Goal: Check status: Check status

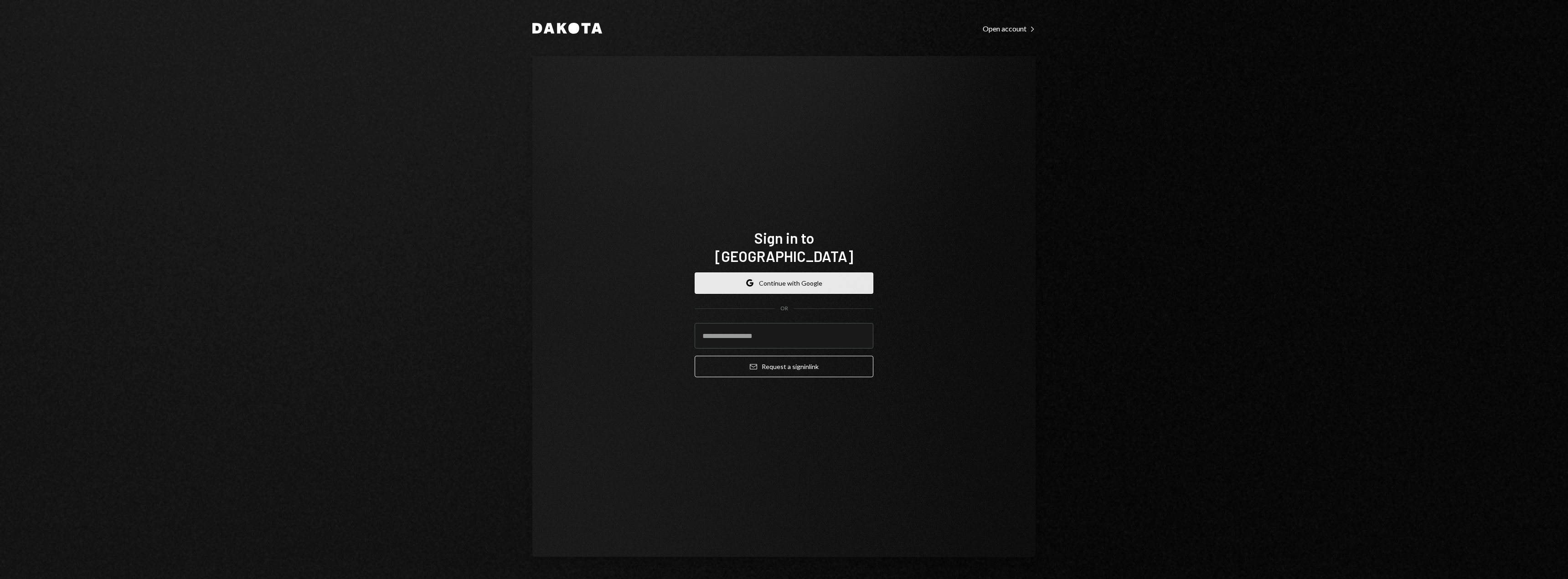
click at [744, 272] on button "Google Continue with Google" at bounding box center [784, 283] width 179 height 21
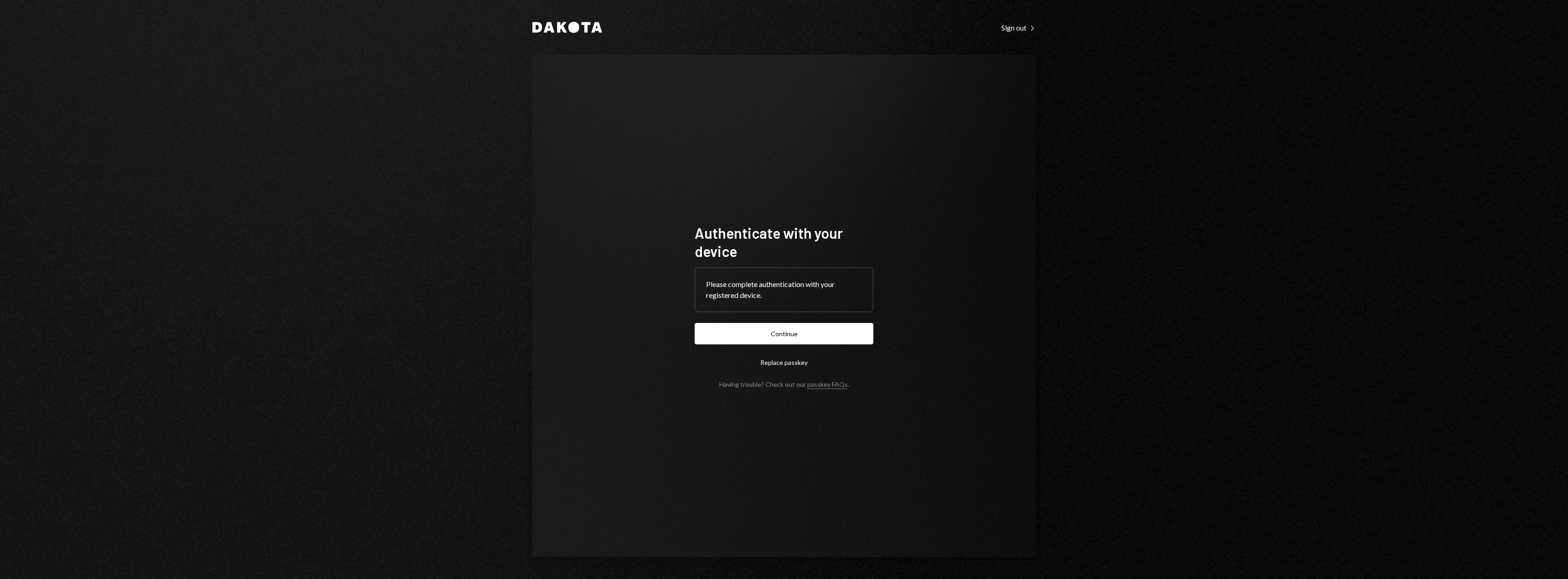
click at [807, 321] on form "Authenticate with your device Please complete authentication with your register…" at bounding box center [784, 306] width 179 height 164
click at [810, 328] on button "Continue" at bounding box center [784, 333] width 179 height 21
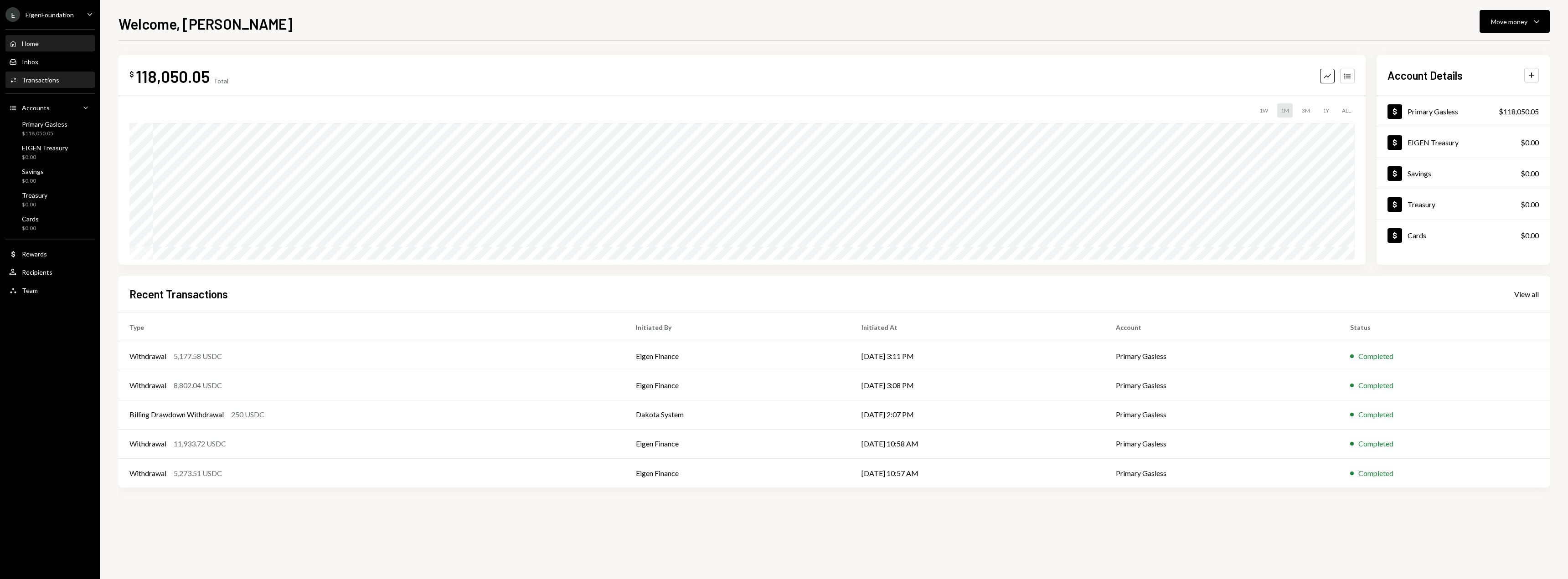
click at [46, 80] on div "Transactions" at bounding box center [40, 80] width 37 height 8
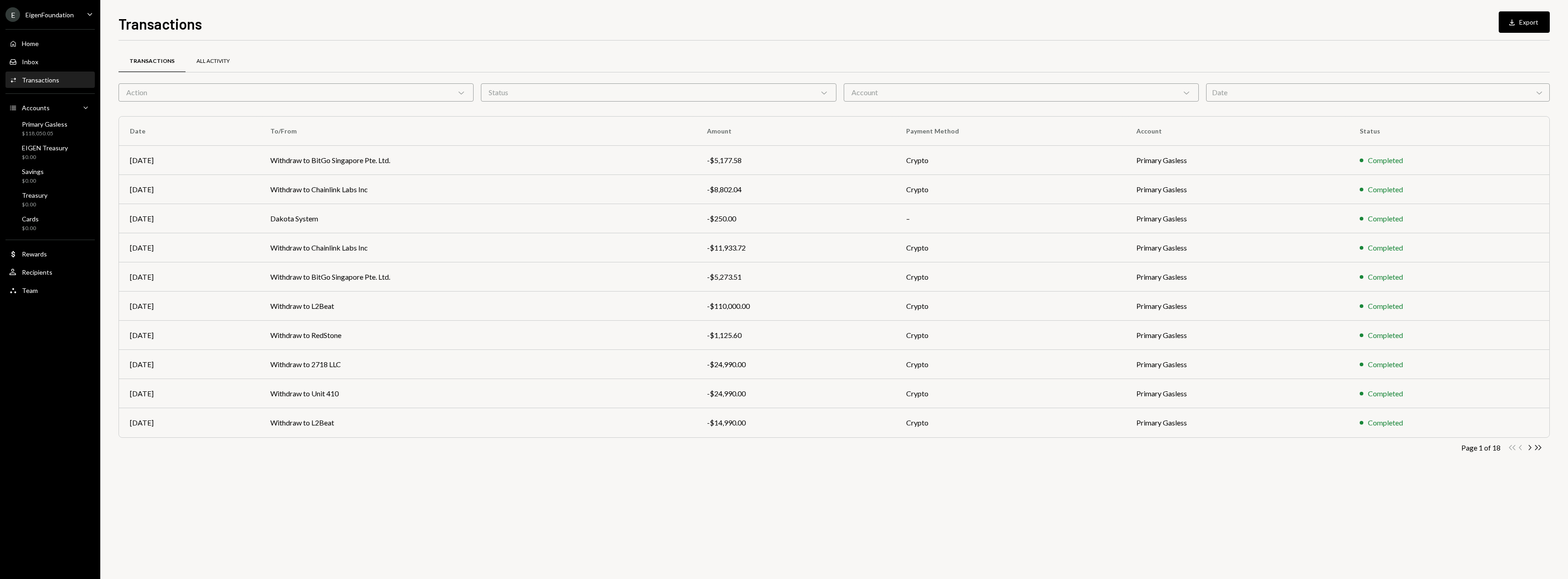
click at [200, 66] on div "All Activity" at bounding box center [213, 61] width 55 height 22
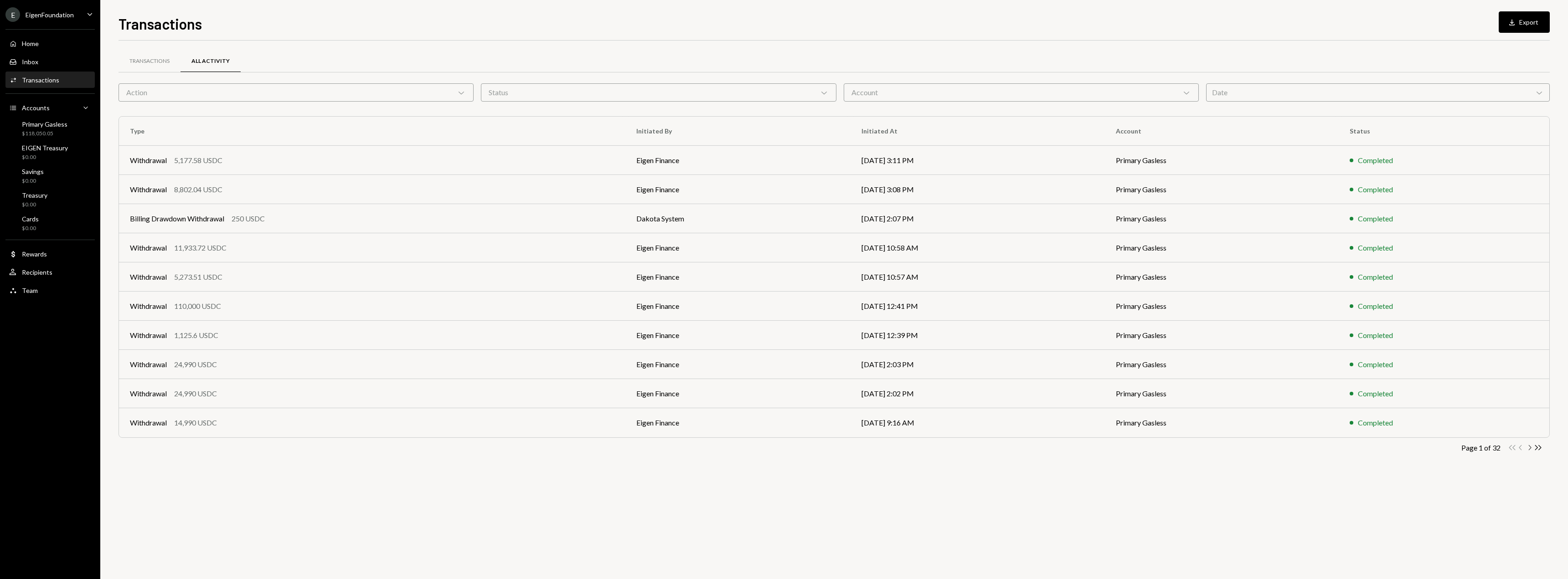
click at [1530, 449] on icon "Chevron Right" at bounding box center [1530, 448] width 9 height 9
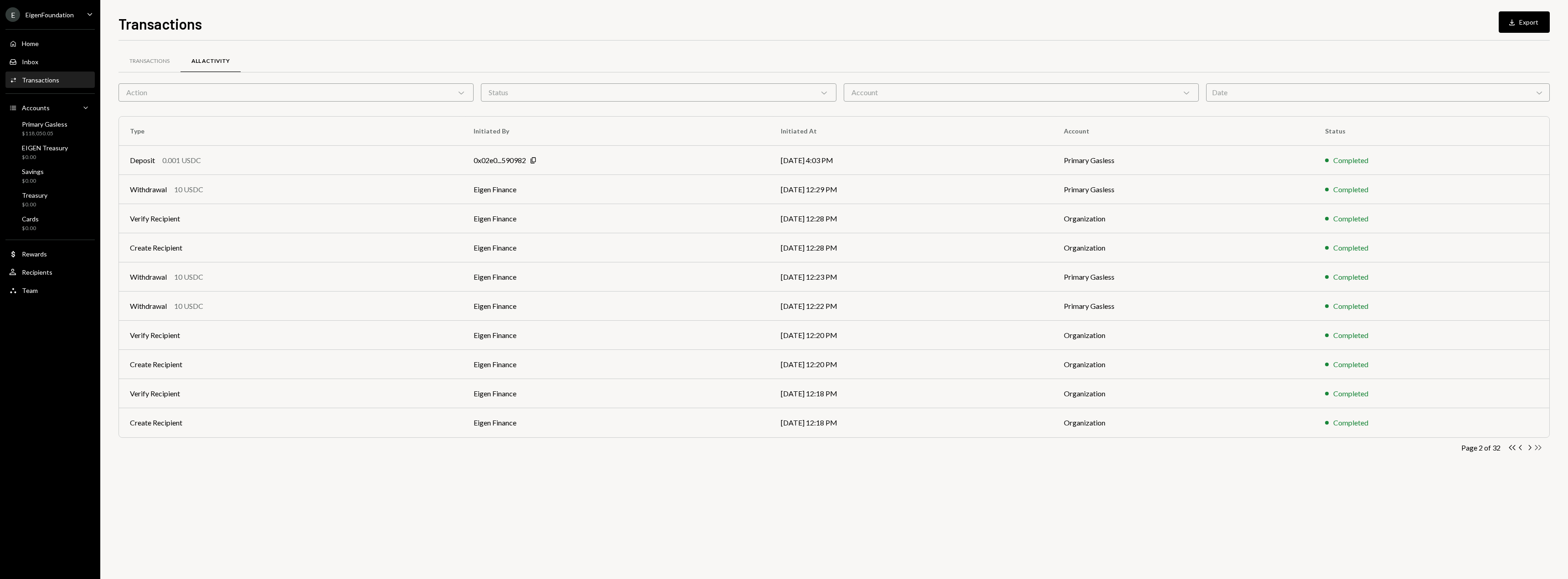
click at [1538, 447] on icon "Double Arrow Right" at bounding box center [1538, 448] width 9 height 9
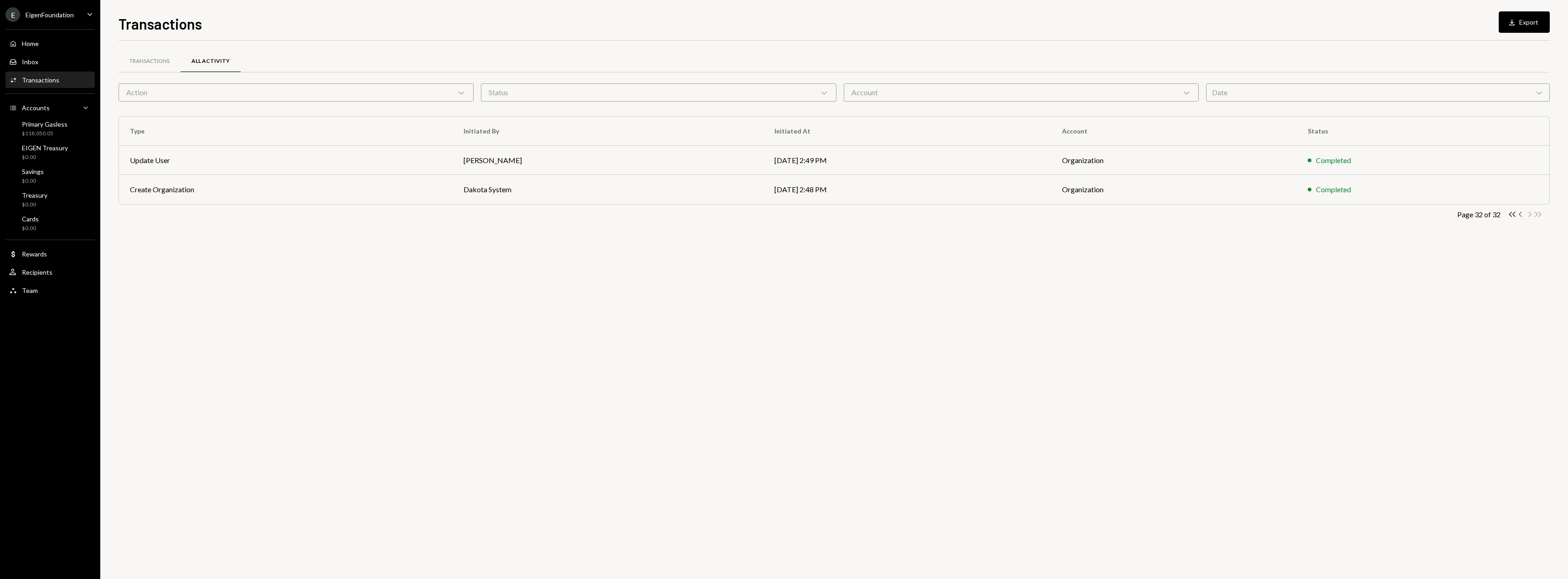
click at [1519, 215] on icon "Chevron Left" at bounding box center [1521, 214] width 9 height 9
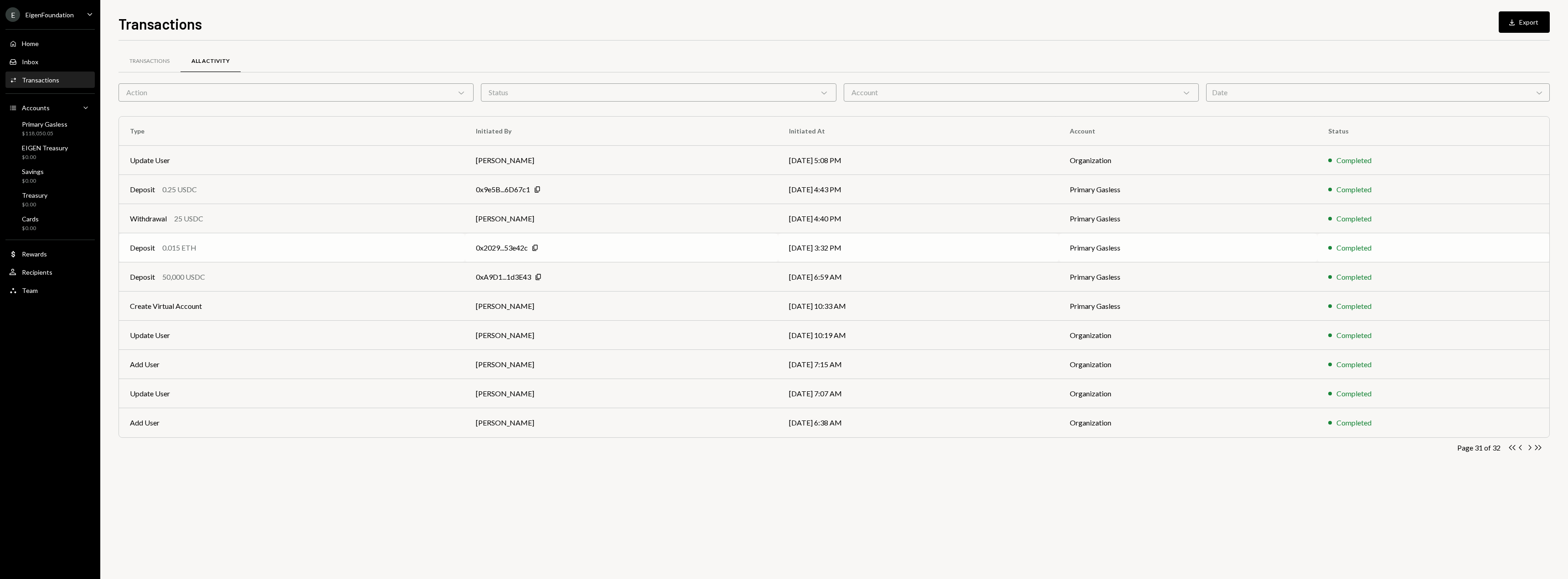
click at [880, 238] on td "08/14/24 3:32 PM" at bounding box center [918, 248] width 281 height 29
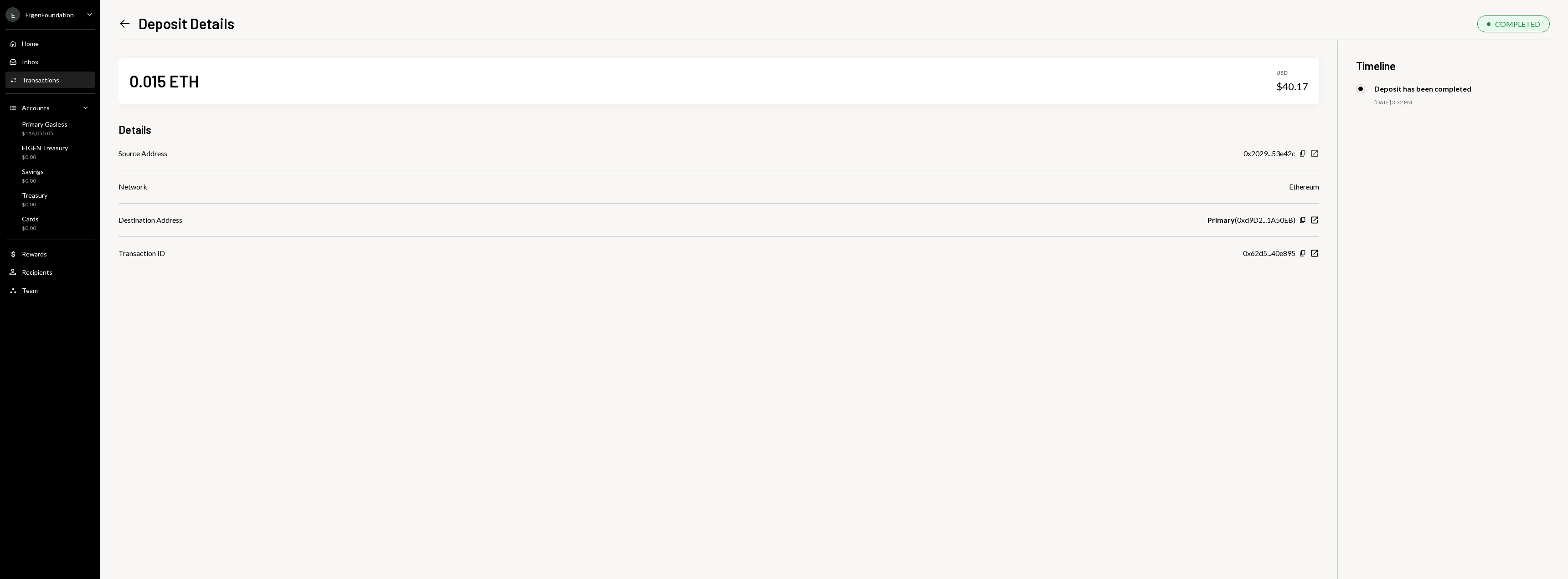
click at [1314, 153] on icon "New Window" at bounding box center [1314, 153] width 9 height 9
click at [130, 26] on icon "Left Arrow" at bounding box center [125, 23] width 13 height 13
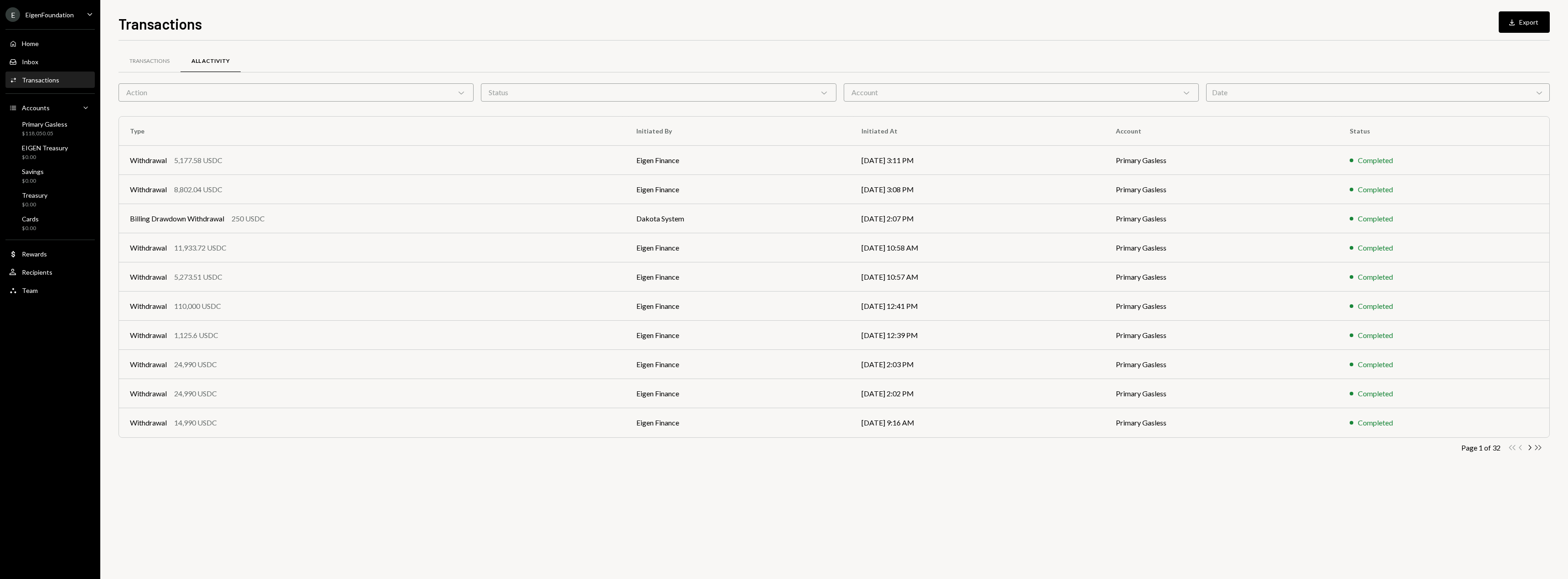
click at [1542, 447] on icon "Double Arrow Right" at bounding box center [1538, 448] width 9 height 9
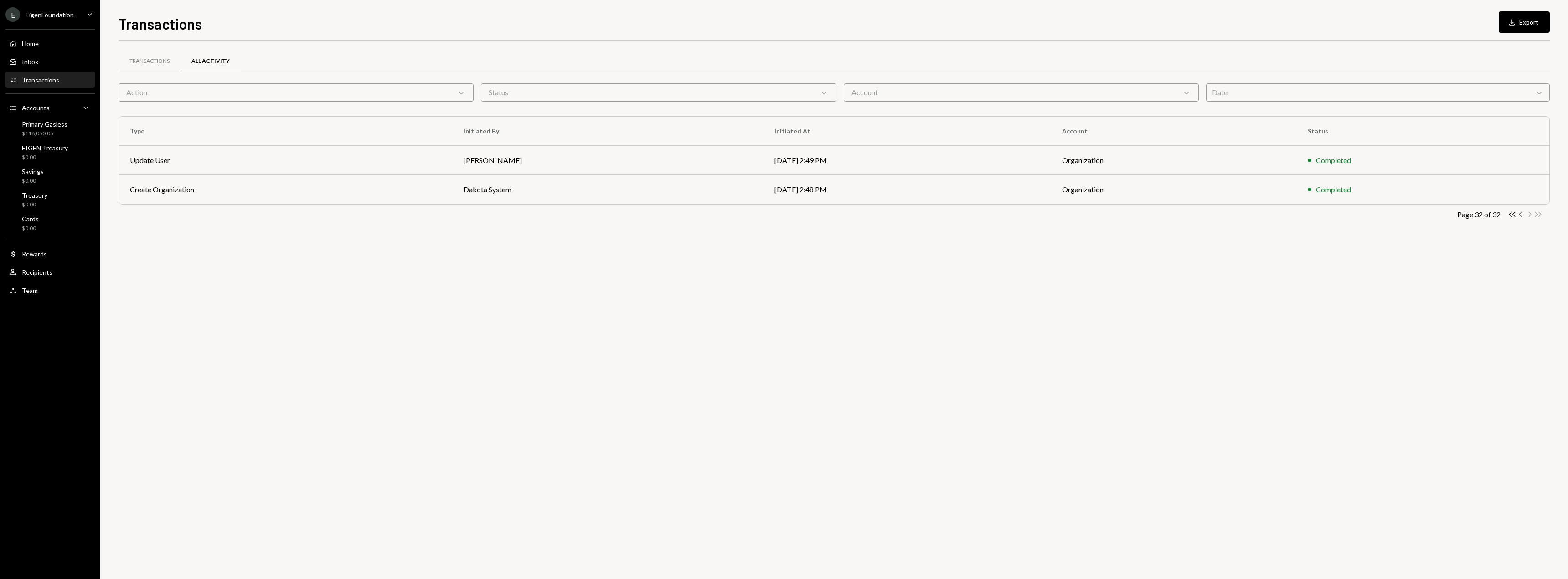
click at [1518, 215] on icon "Chevron Left" at bounding box center [1521, 214] width 9 height 9
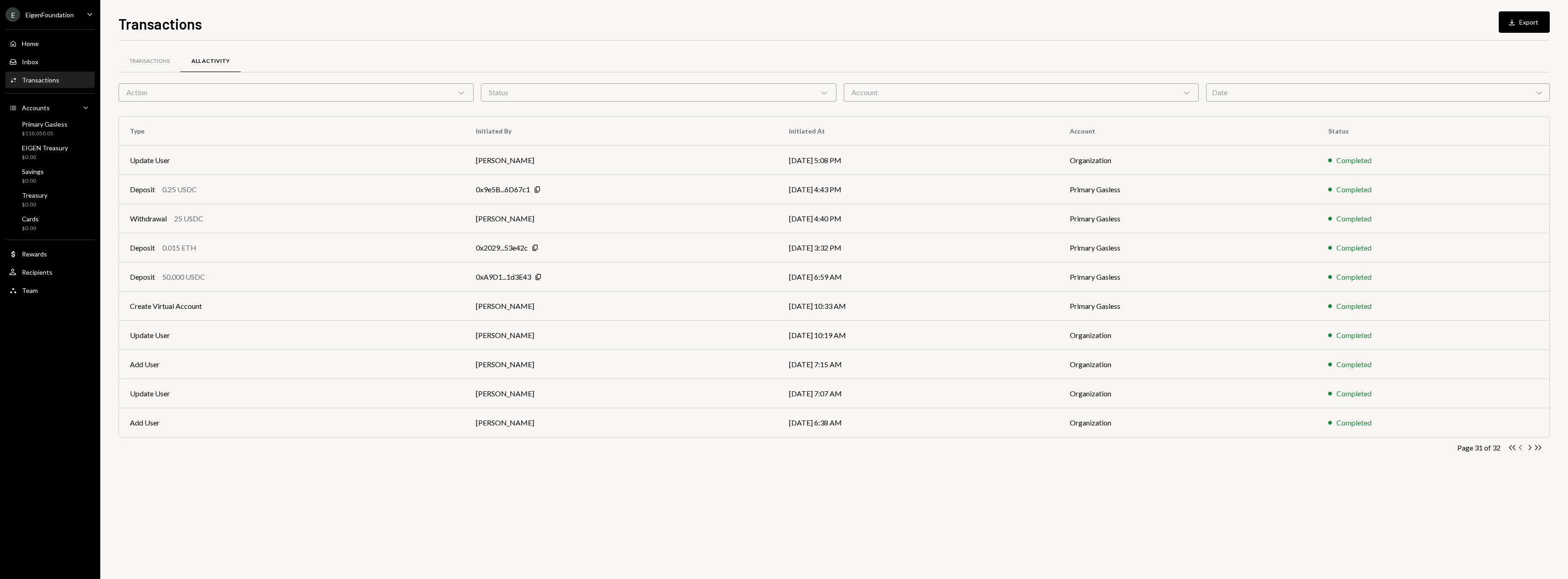
click at [1520, 449] on icon "Chevron Left" at bounding box center [1521, 448] width 9 height 9
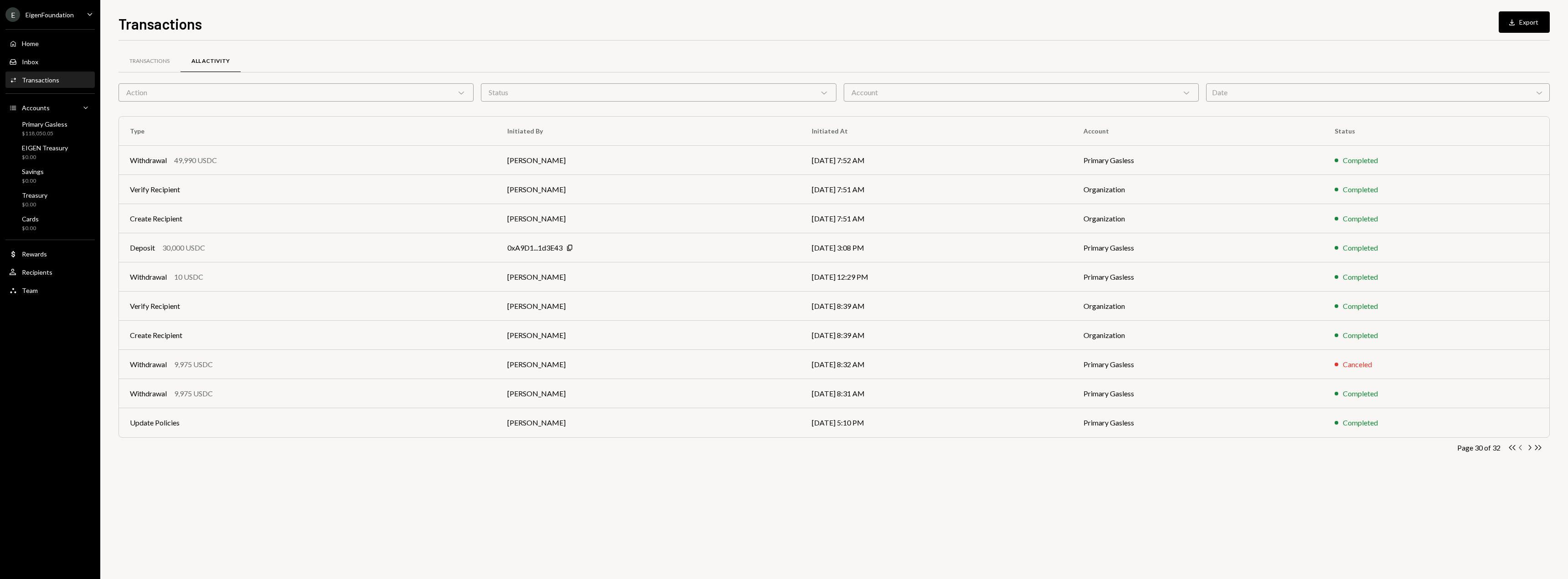
click at [1520, 448] on icon "button" at bounding box center [1520, 448] width 2 height 5
click at [1522, 445] on icon "Chevron Left" at bounding box center [1521, 448] width 9 height 9
click at [1520, 447] on icon "button" at bounding box center [1520, 448] width 2 height 5
click at [1522, 447] on icon "Chevron Left" at bounding box center [1521, 448] width 9 height 9
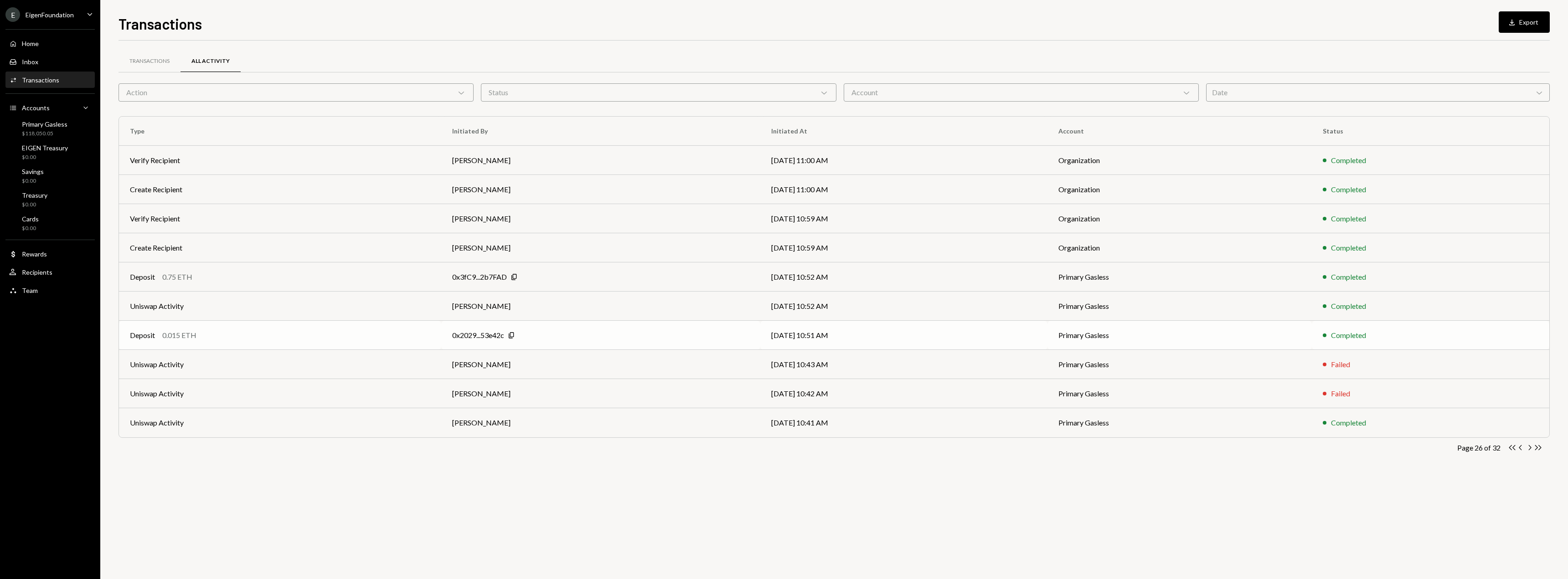
click at [147, 333] on div "Deposit" at bounding box center [142, 335] width 25 height 11
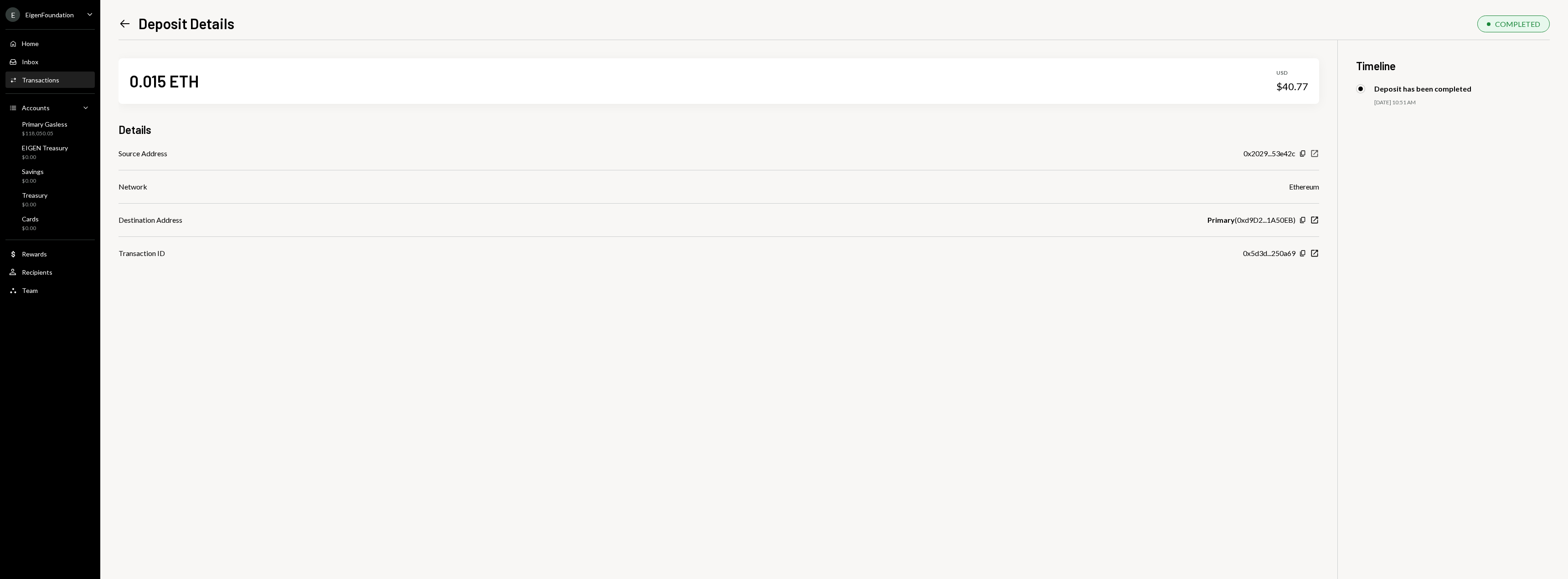
drag, startPoint x: 0, startPoint y: 0, endPoint x: 1317, endPoint y: 156, distance: 1326.2
click at [1317, 156] on icon "button" at bounding box center [1314, 153] width 7 height 7
click at [122, 23] on icon at bounding box center [125, 23] width 10 height 8
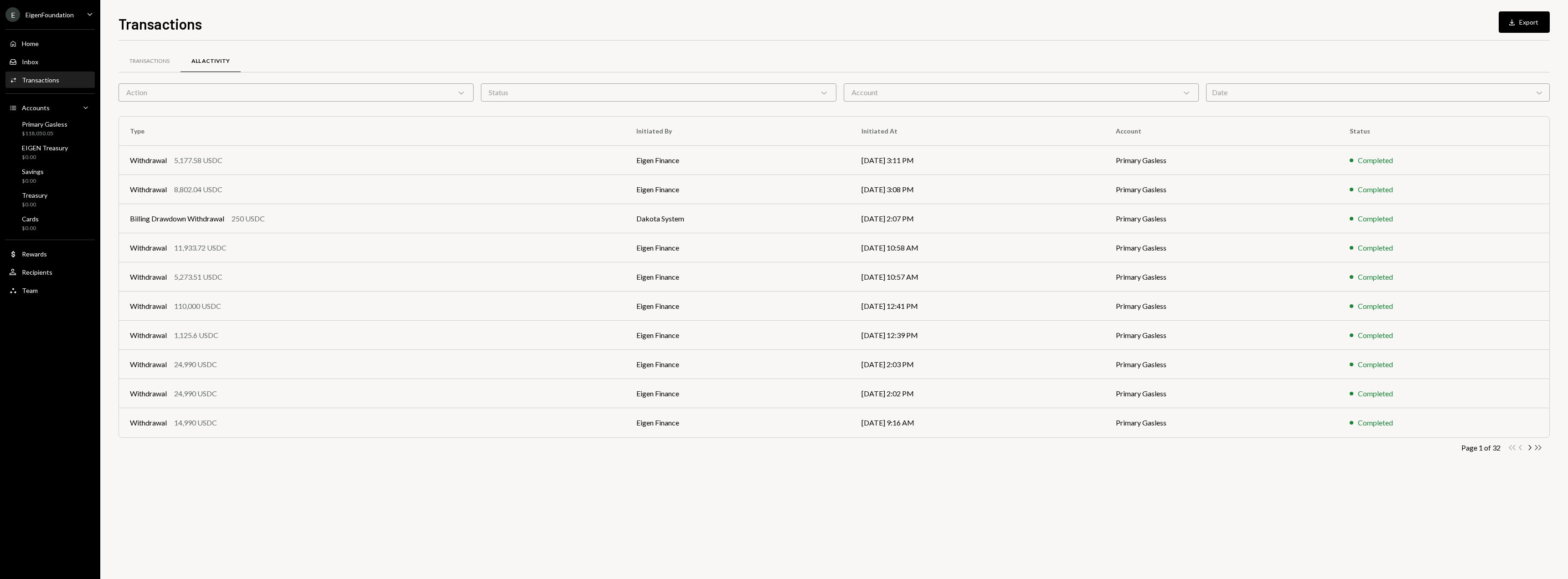
click at [1538, 447] on icon "Double Arrow Right" at bounding box center [1538, 448] width 9 height 9
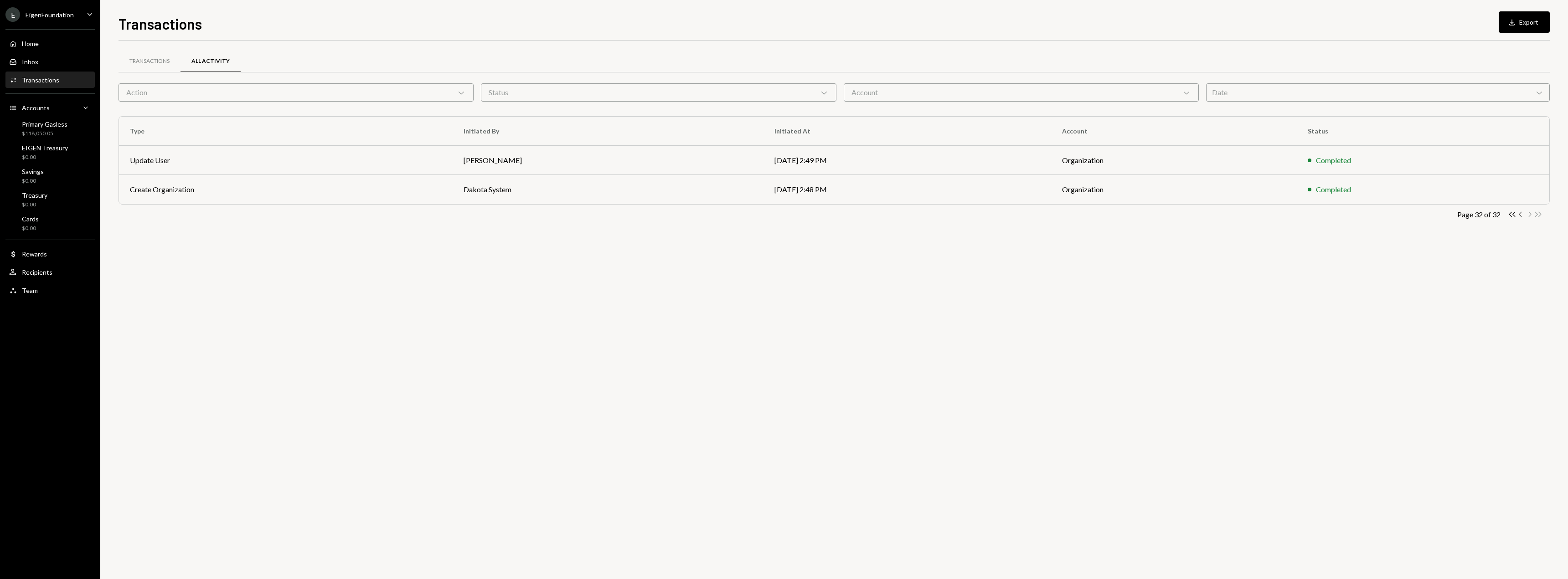
click at [1522, 214] on icon "Chevron Left" at bounding box center [1521, 214] width 9 height 9
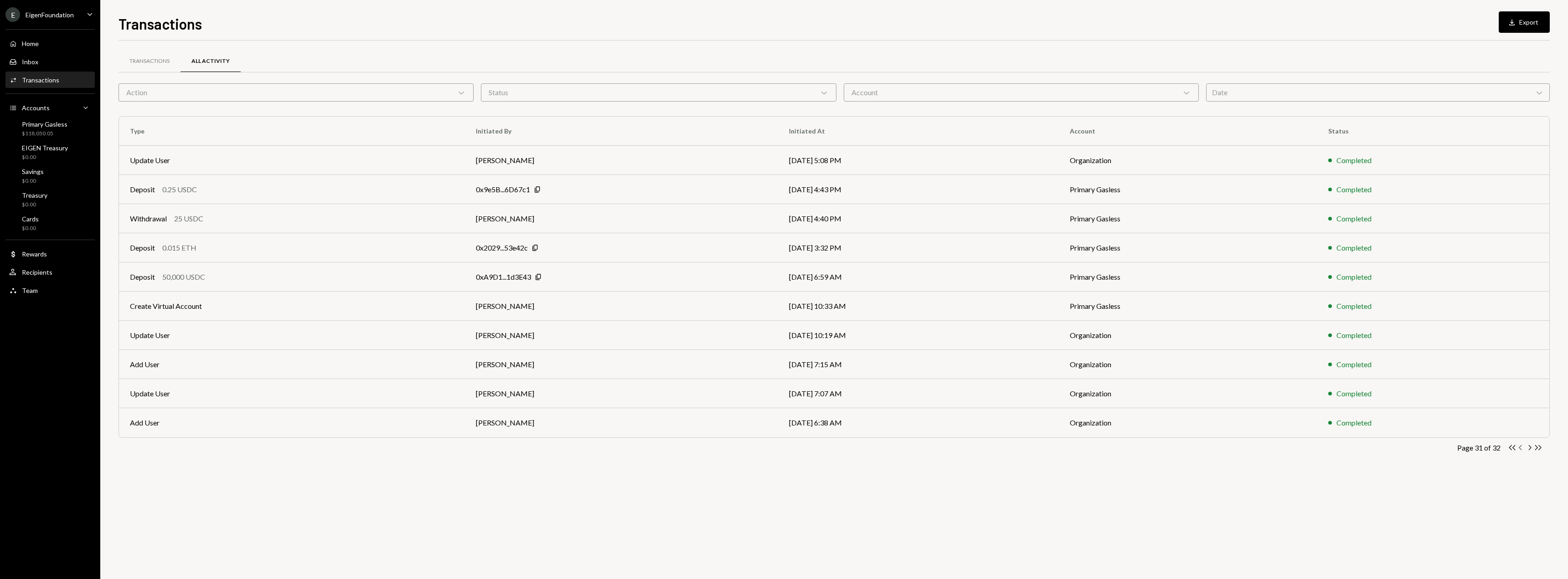
click at [1525, 443] on icon "Chevron Left" at bounding box center [1521, 448] width 9 height 9
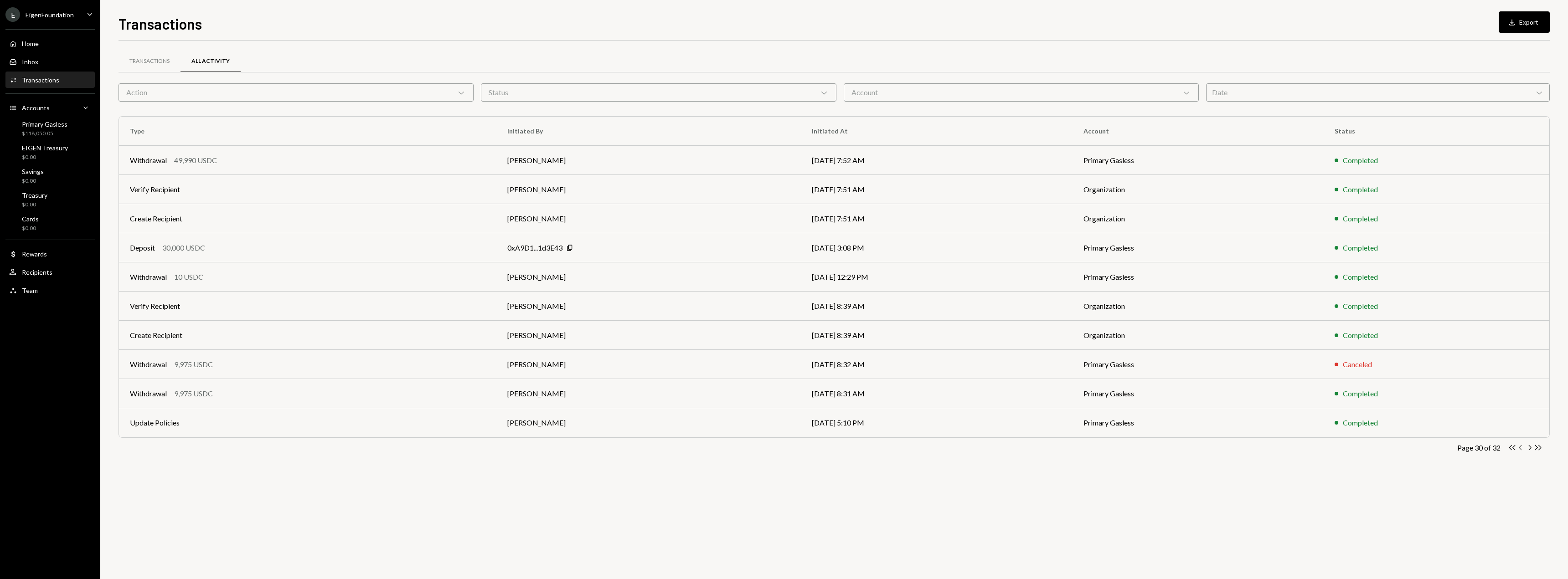
click at [1525, 444] on icon "Chevron Left" at bounding box center [1521, 448] width 9 height 9
click at [1523, 448] on icon "Chevron Left" at bounding box center [1521, 448] width 9 height 9
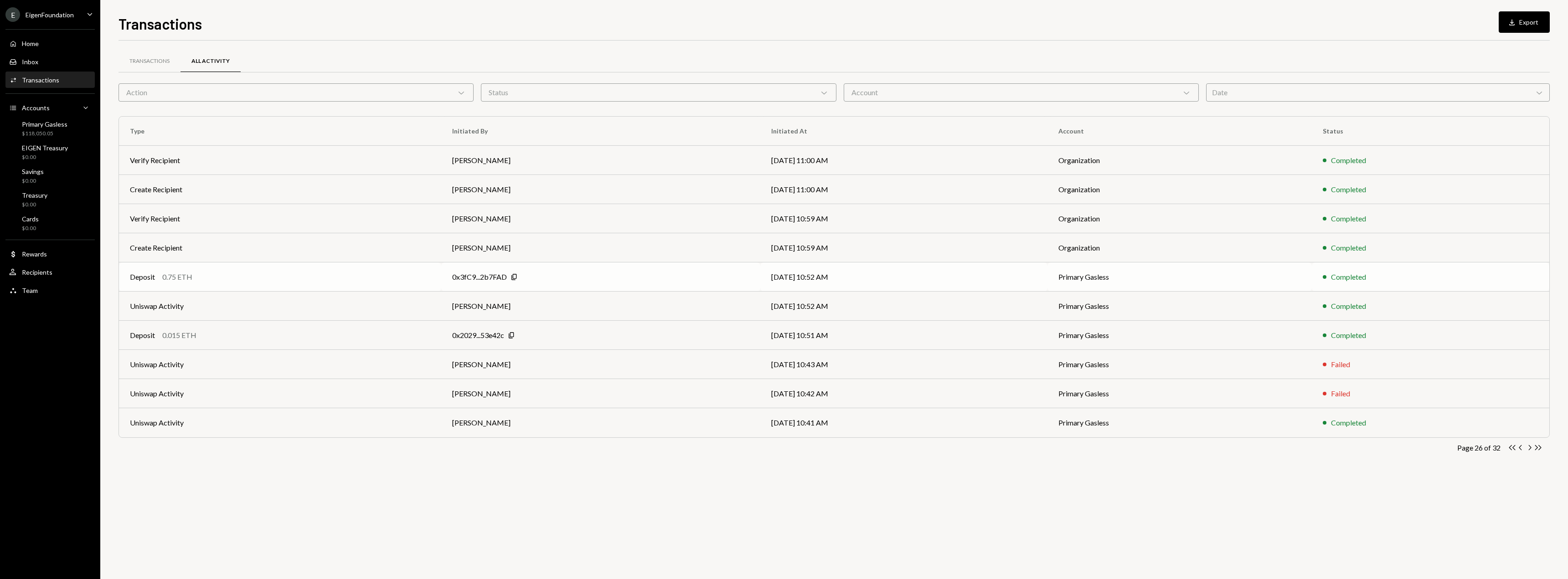
click at [600, 280] on div "0x3fC9...2b7FAD Copy" at bounding box center [601, 277] width 297 height 11
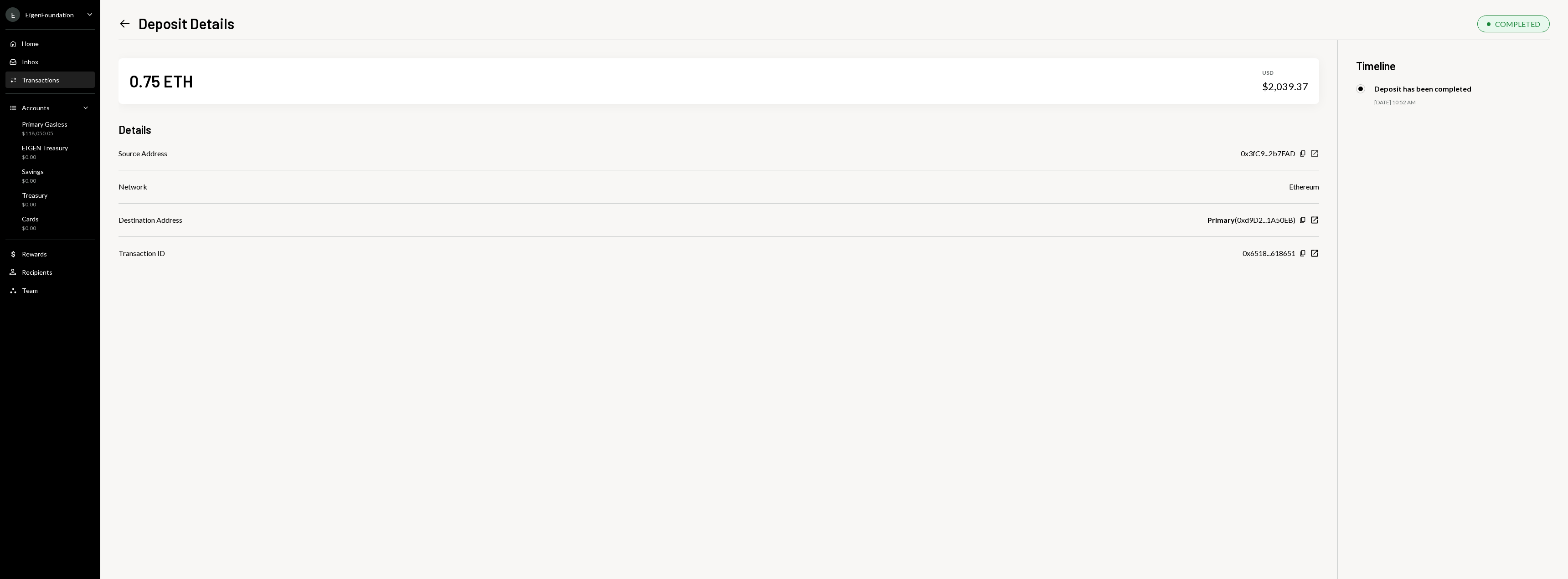
click at [1318, 156] on icon "New Window" at bounding box center [1314, 153] width 9 height 9
click at [45, 46] on div "Home Home" at bounding box center [50, 43] width 82 height 8
